Goal: Task Accomplishment & Management: Complete application form

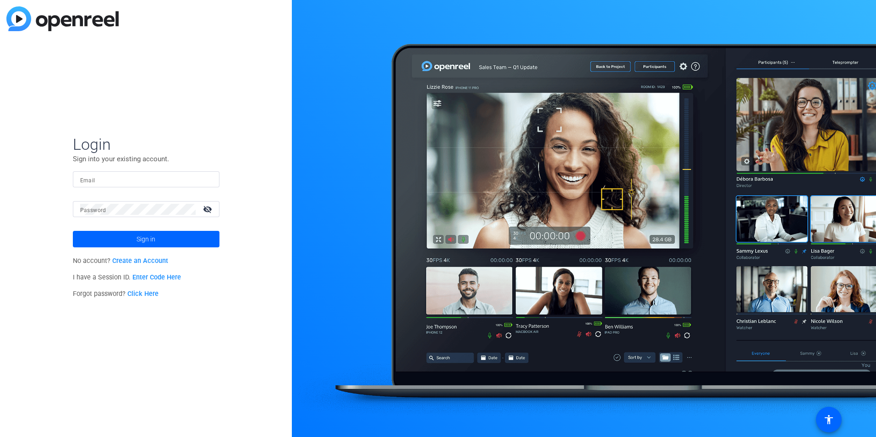
click at [121, 176] on input "Email" at bounding box center [146, 179] width 132 height 11
type input "[EMAIL_ADDRESS][PERSON_NAME][PERSON_NAME][DOMAIN_NAME]"
click at [97, 208] on mat-label "Password" at bounding box center [93, 210] width 26 height 6
click at [127, 259] on link "Create an Account" at bounding box center [140, 261] width 56 height 8
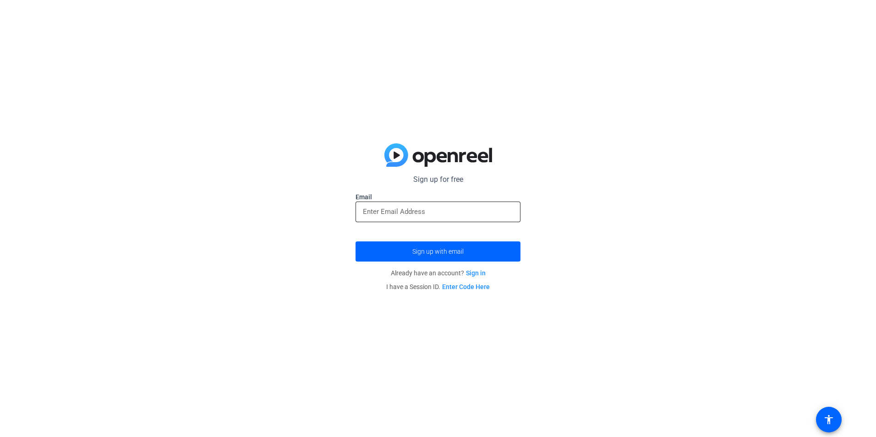
click at [397, 211] on input "email" at bounding box center [438, 211] width 150 height 11
type input "[EMAIL_ADDRESS][PERSON_NAME][PERSON_NAME][DOMAIN_NAME]"
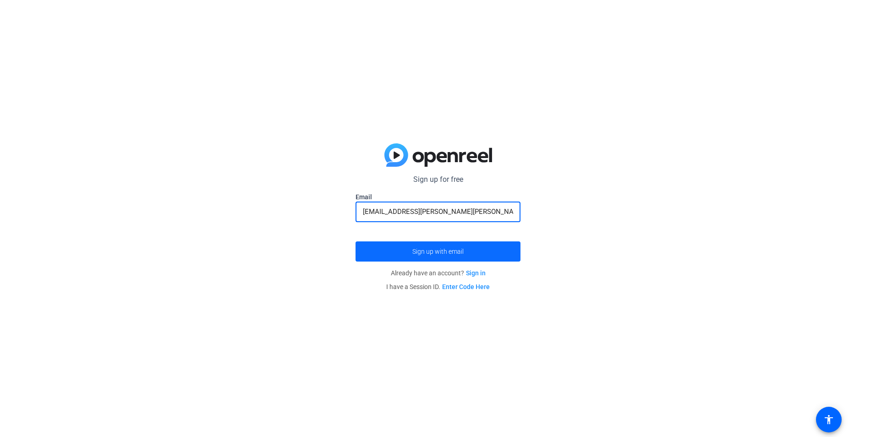
click at [403, 255] on span "submit" at bounding box center [438, 252] width 165 height 22
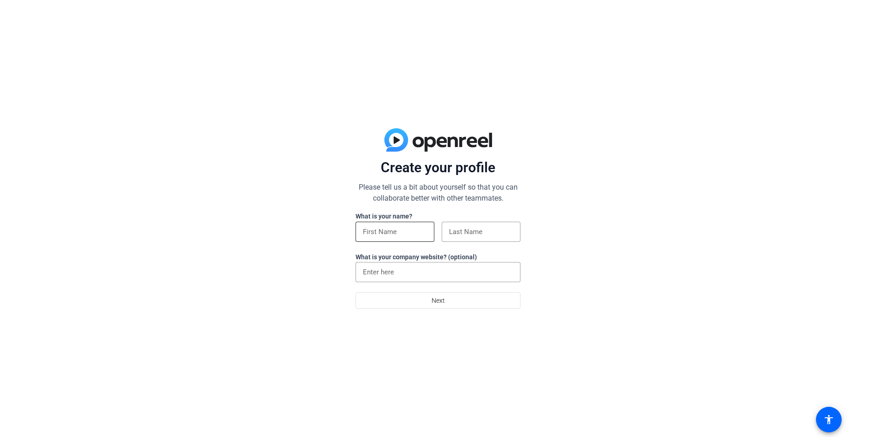
click at [392, 234] on input at bounding box center [395, 231] width 64 height 11
type input "Deb"
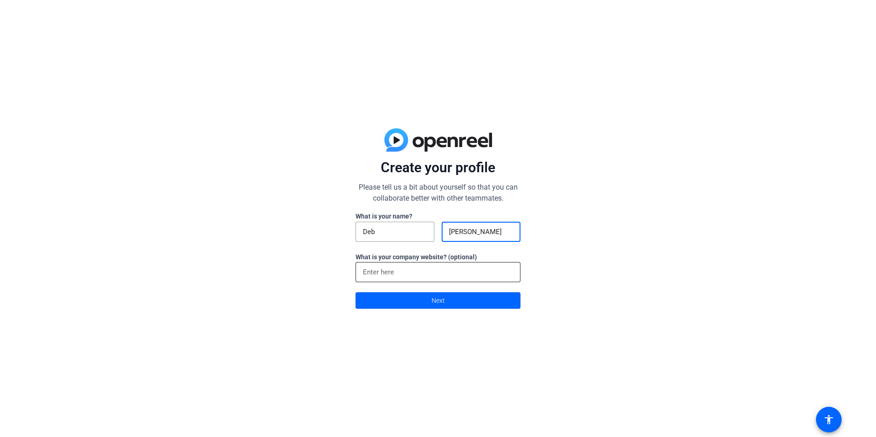
type input "Goldberg"
click at [364, 268] on input at bounding box center [438, 272] width 150 height 11
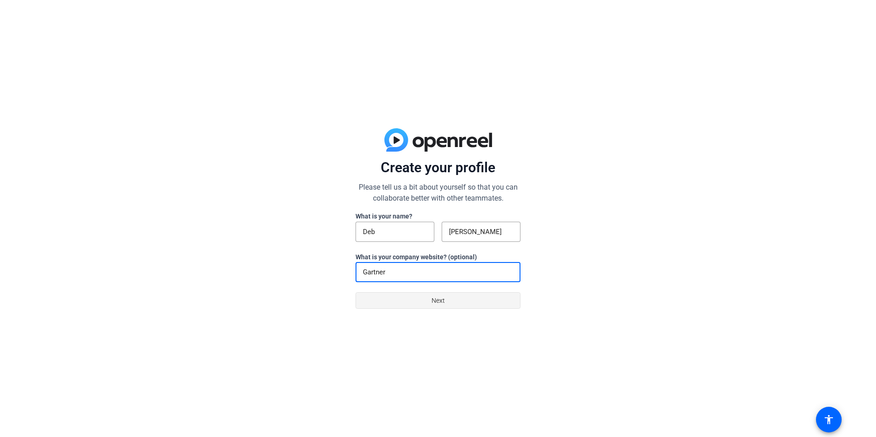
click at [476, 299] on span at bounding box center [438, 301] width 164 height 22
click at [476, 265] on div "Gartner" at bounding box center [438, 272] width 150 height 20
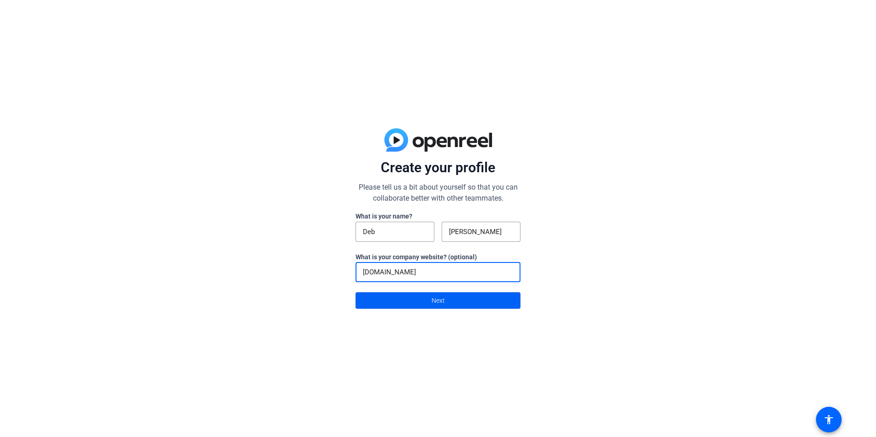
type input "Gartner.com"
click at [463, 300] on span at bounding box center [438, 301] width 164 height 22
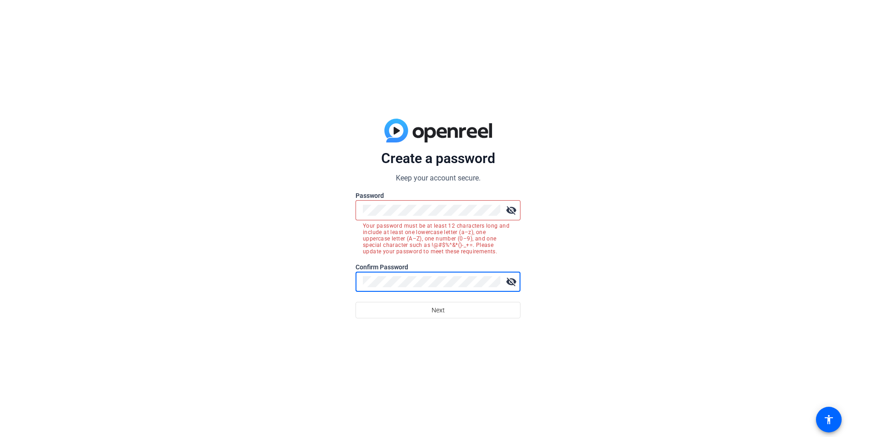
click at [512, 211] on mat-icon "visibility_off" at bounding box center [511, 210] width 18 height 18
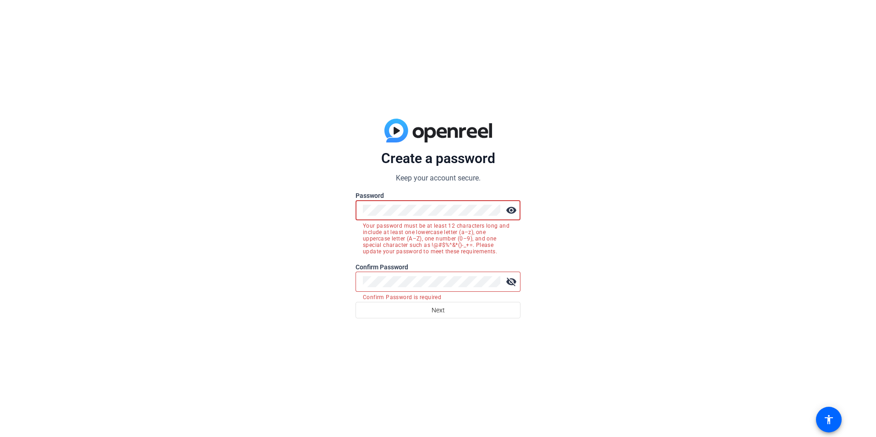
click at [326, 212] on div "Create a password Keep your account secure. Password visibility Your password m…" at bounding box center [438, 218] width 876 height 437
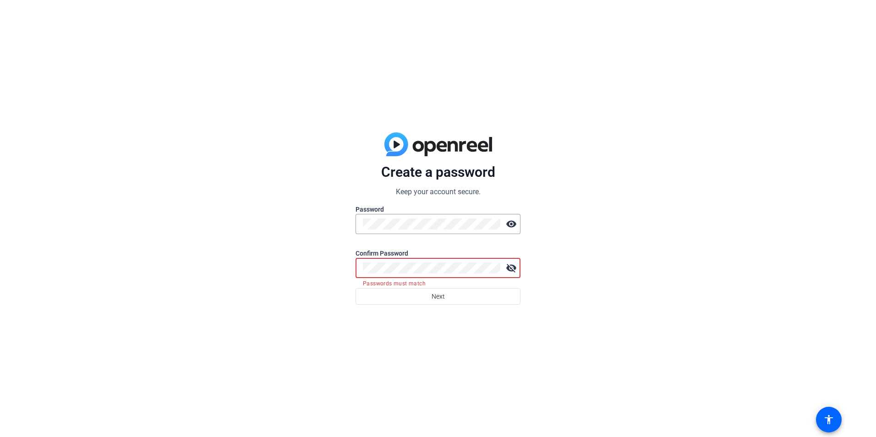
click button "Next" at bounding box center [438, 296] width 165 height 17
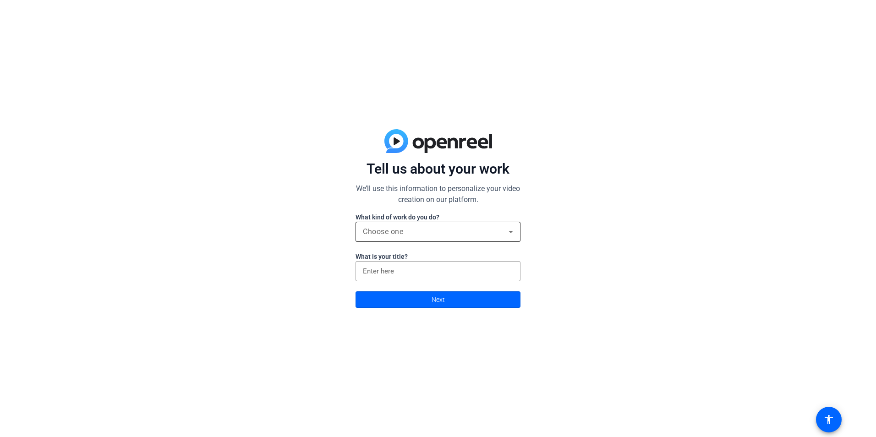
click at [403, 235] on span "Choose one" at bounding box center [383, 231] width 40 height 9
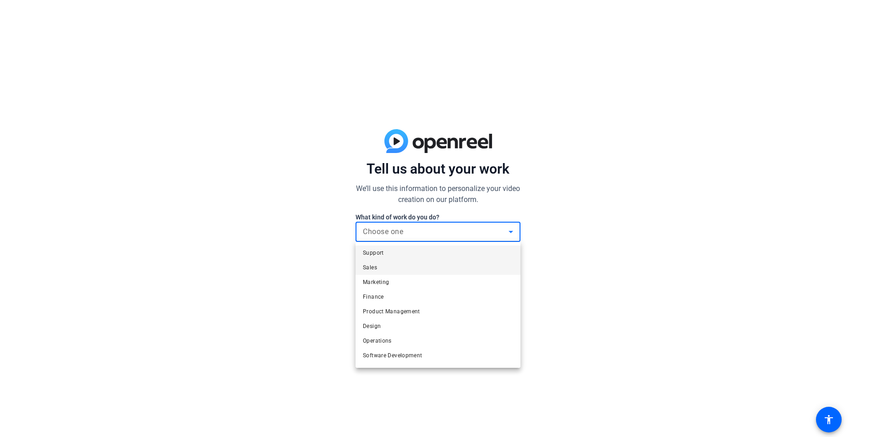
click at [387, 270] on mat-option "Sales" at bounding box center [438, 267] width 165 height 15
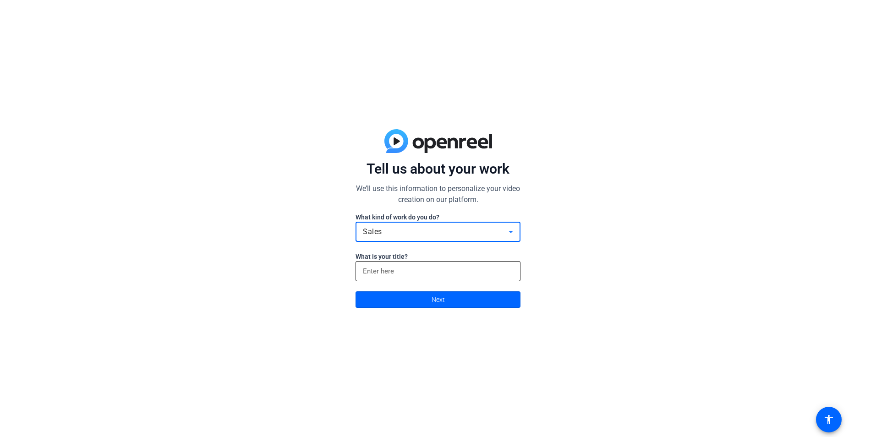
click at [412, 270] on input at bounding box center [438, 271] width 150 height 11
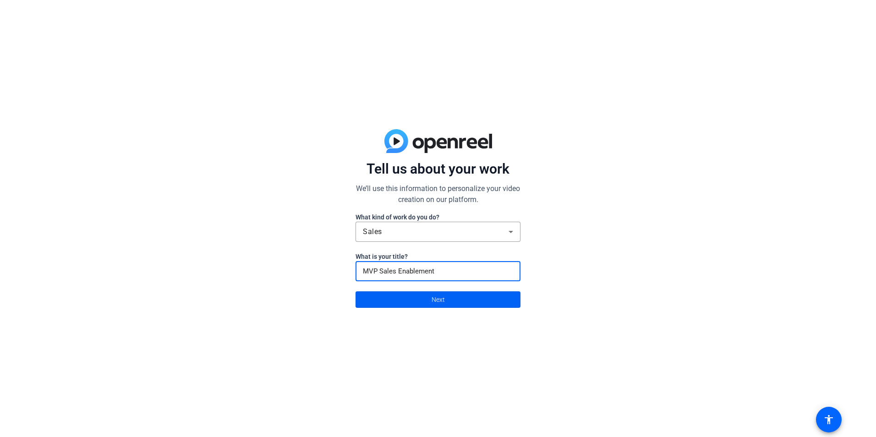
type input "MVP Sales Enablement"
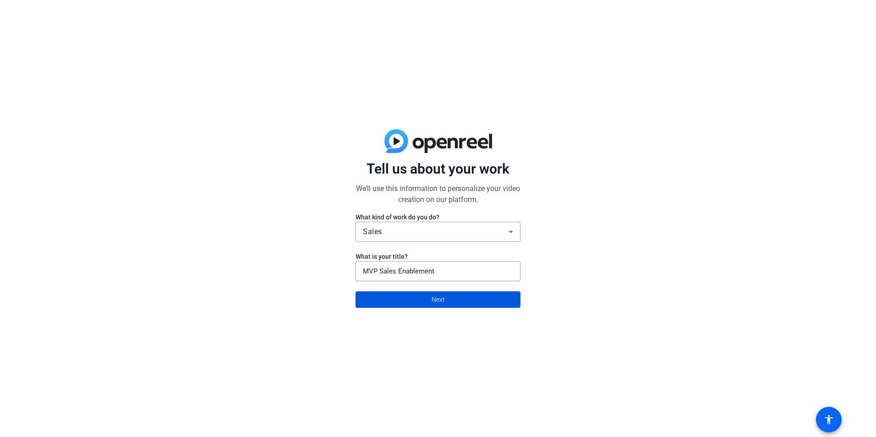
click at [435, 299] on span "Next" at bounding box center [438, 299] width 13 height 17
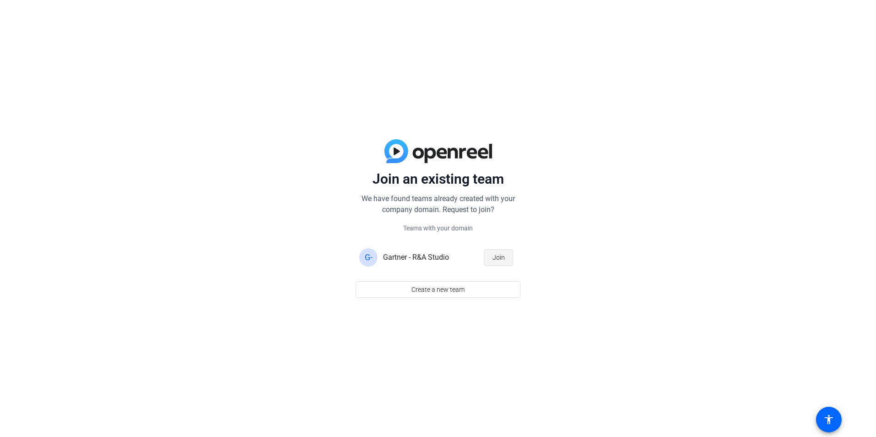
click at [492, 258] on span "button" at bounding box center [499, 258] width 28 height 22
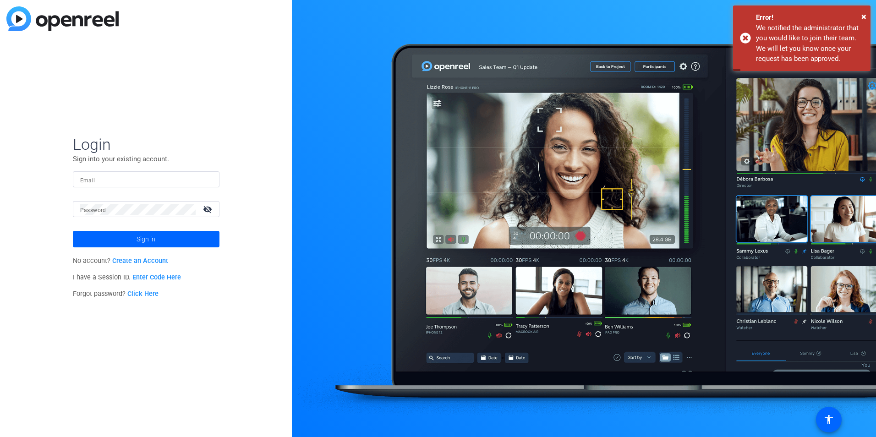
click at [165, 181] on input "Email" at bounding box center [146, 179] width 132 height 11
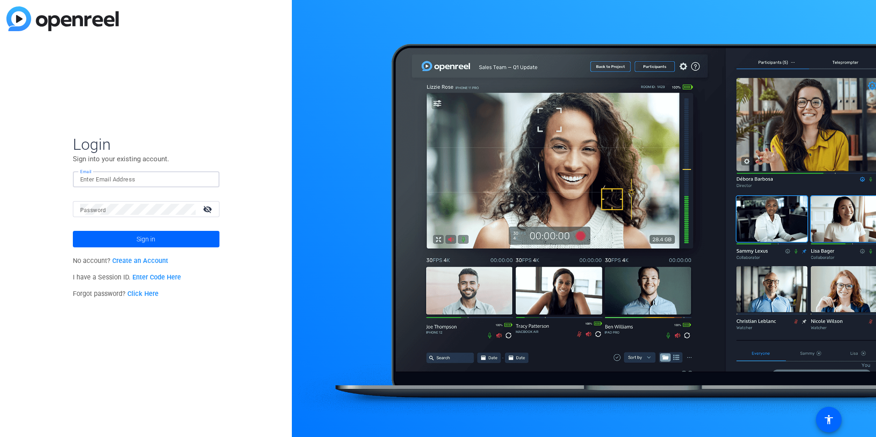
type input "[EMAIL_ADDRESS][PERSON_NAME][PERSON_NAME][DOMAIN_NAME]"
click at [73, 231] on button "Sign in" at bounding box center [146, 239] width 147 height 17
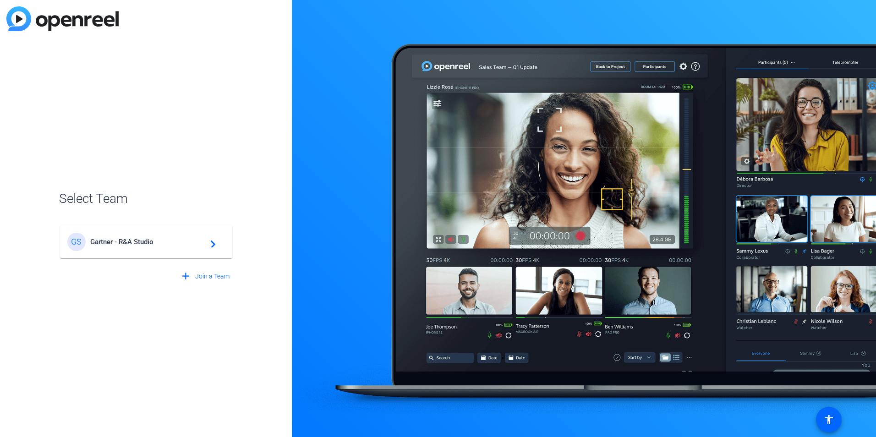
click at [130, 248] on div "GS Gartner - R&A Studio navigate_next" at bounding box center [146, 242] width 158 height 18
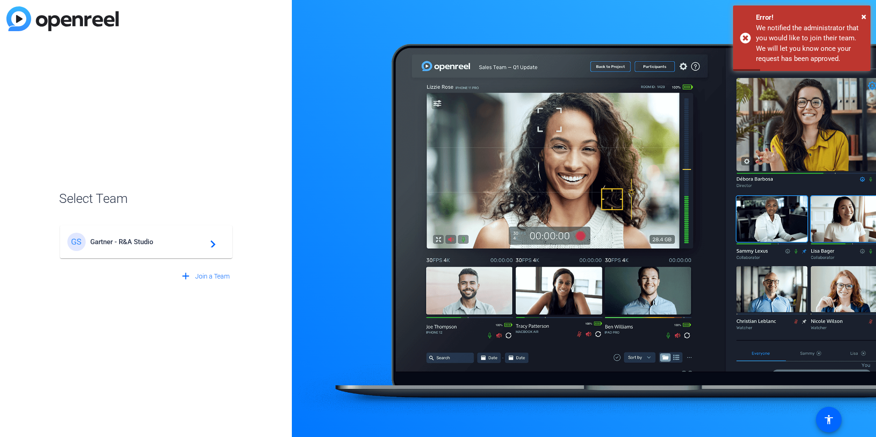
click at [215, 243] on mat-icon "navigate_next" at bounding box center [210, 242] width 11 height 11
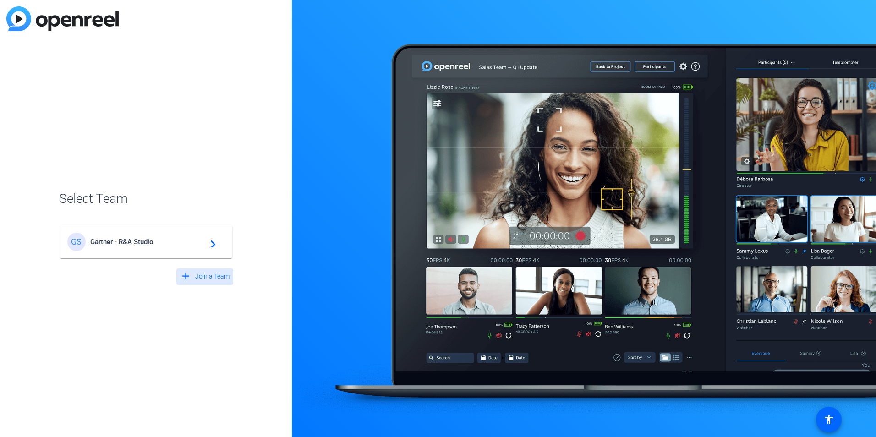
click at [215, 279] on span "Join a Team" at bounding box center [212, 277] width 34 height 10
click at [182, 278] on mat-icon "arrow_back" at bounding box center [181, 280] width 11 height 11
click at [79, 240] on div "GS" at bounding box center [76, 242] width 18 height 18
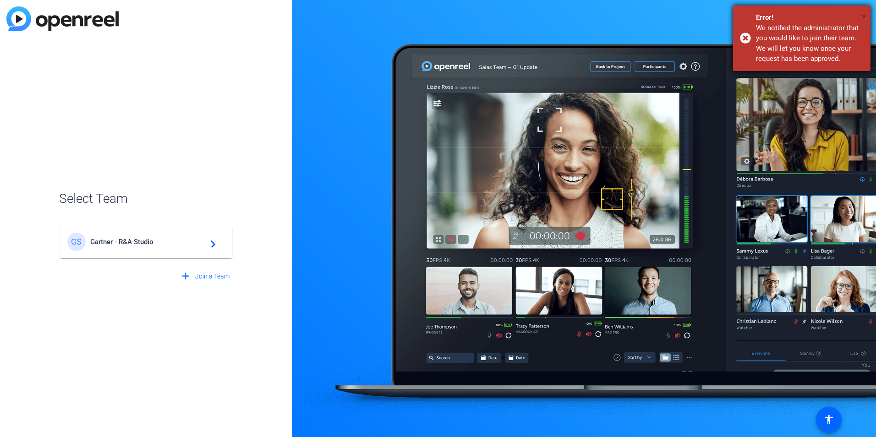
click at [862, 17] on span "×" at bounding box center [864, 16] width 5 height 11
